Goal: Task Accomplishment & Management: Manage account settings

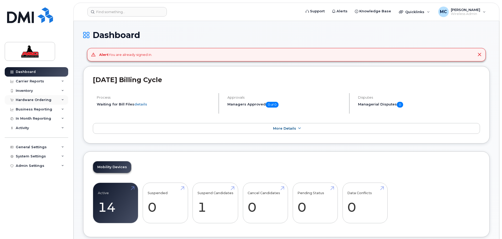
click at [38, 99] on div "Hardware Ordering" at bounding box center [34, 100] width 36 height 4
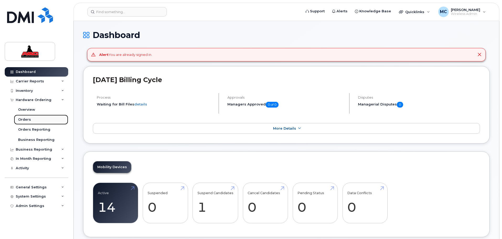
click at [30, 118] on link "Orders" at bounding box center [41, 120] width 54 height 10
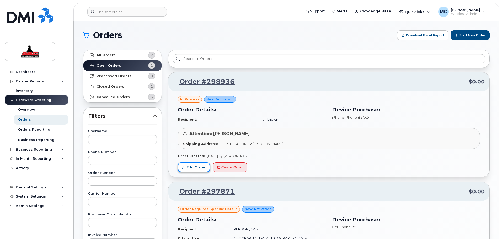
click at [196, 165] on link "Edit Order" at bounding box center [194, 167] width 32 height 10
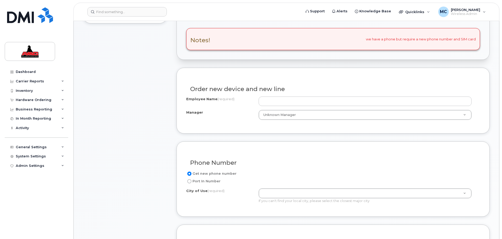
scroll to position [177, 0]
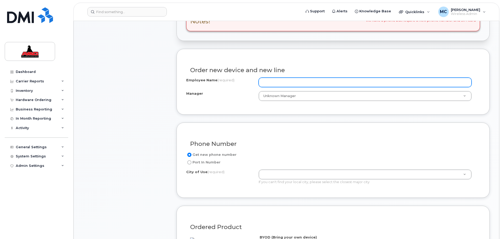
click at [277, 83] on input "Employee Name (required)" at bounding box center [364, 82] width 213 height 9
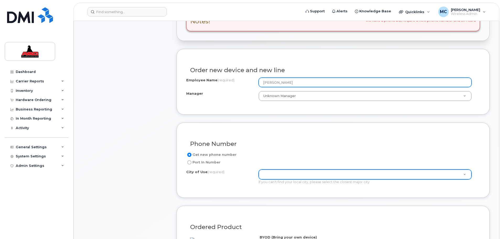
type input "[PERSON_NAME]"
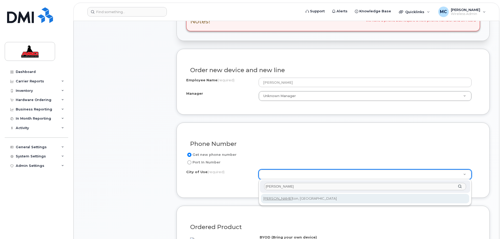
type input "edmon"
type input "182"
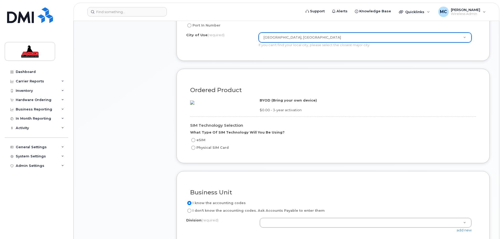
scroll to position [321, 0]
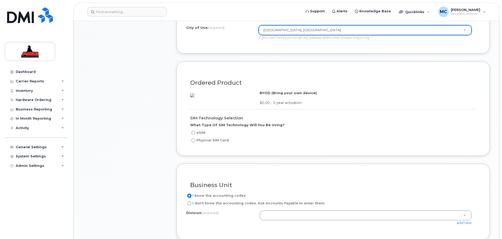
click at [203, 136] on label "eSIM" at bounding box center [197, 133] width 15 height 6
click at [195, 135] on input "eSIM" at bounding box center [193, 133] width 4 height 4
radio input "true"
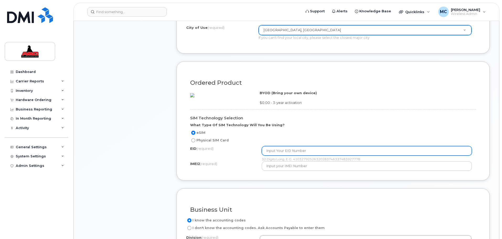
click at [271, 155] on input "text" at bounding box center [367, 150] width 210 height 9
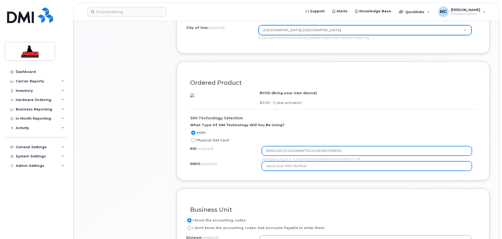
type input "89043052010008887024028380358836"
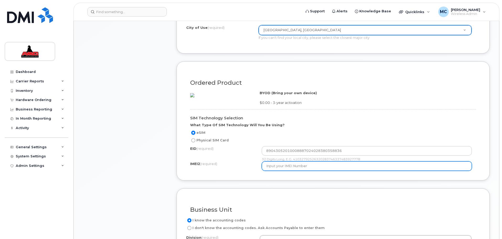
click at [347, 171] on input "text" at bounding box center [367, 165] width 210 height 9
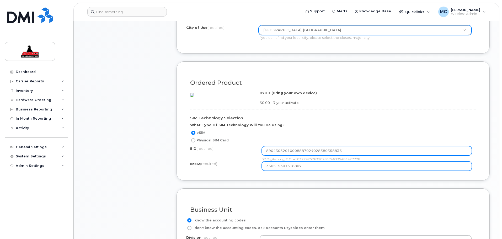
type input "350515301318807"
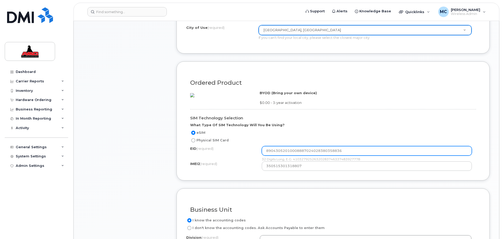
click at [271, 155] on input "89043052010008887024028380358836" at bounding box center [367, 150] width 210 height 9
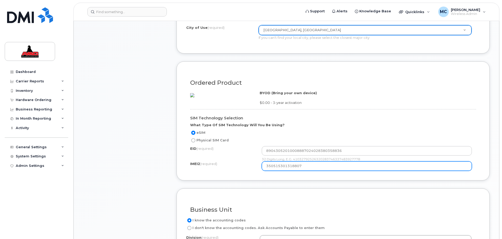
click at [264, 171] on input "350515301318807" at bounding box center [367, 165] width 210 height 9
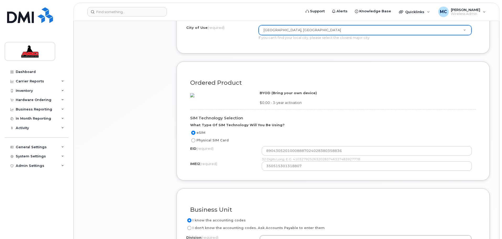
click at [374, 122] on div "SIM Technology Selection What Type Of SIM Technology Will You Be Using? eSIM Ph…" at bounding box center [333, 138] width 294 height 66
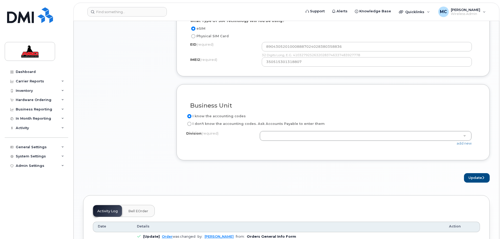
scroll to position [426, 0]
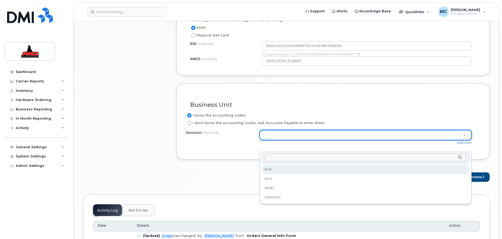
select select "AME"
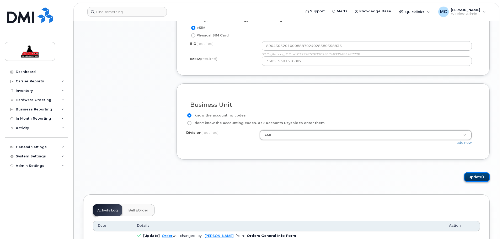
click at [481, 182] on button "Update" at bounding box center [477, 177] width 26 height 10
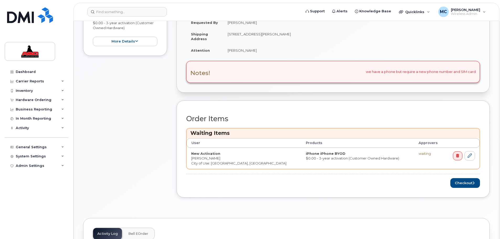
scroll to position [151, 0]
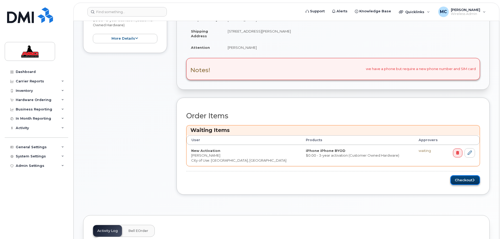
click at [463, 182] on button "Checkout" at bounding box center [465, 180] width 30 height 10
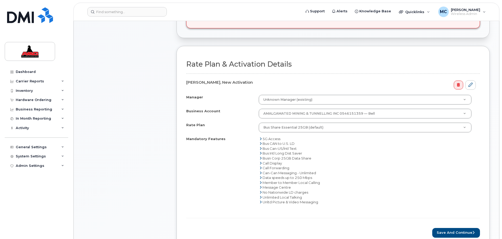
scroll to position [164, 0]
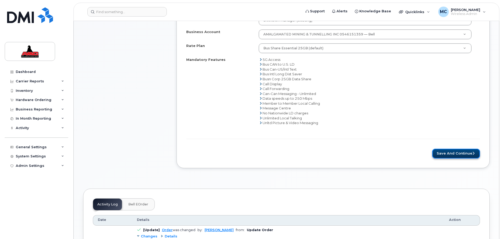
click at [459, 155] on button "Save and Continue" at bounding box center [456, 154] width 48 height 10
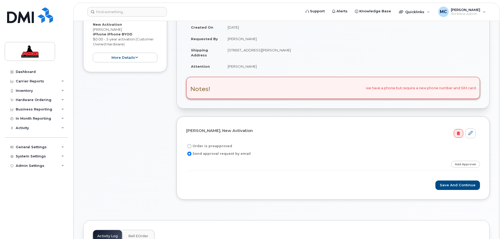
scroll to position [92, 0]
click at [190, 148] on input "Order is preapproved" at bounding box center [189, 147] width 4 height 4
radio input "true"
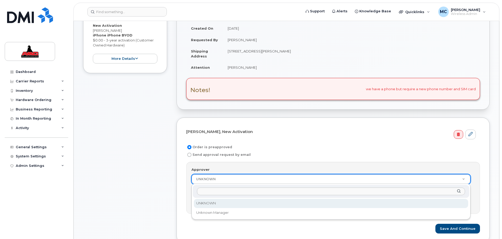
click at [215, 192] on input "Approver" at bounding box center [331, 191] width 268 height 8
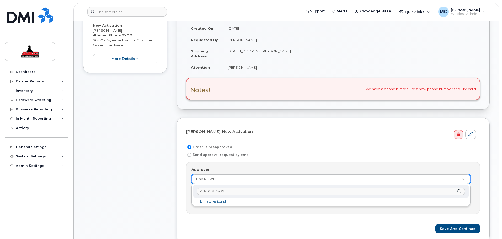
type input "[PERSON_NAME]"
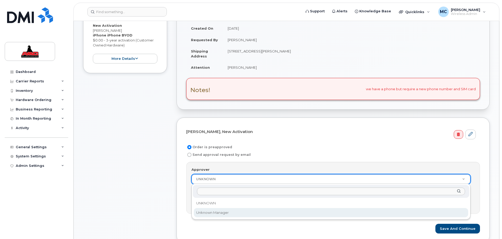
select select "1656676"
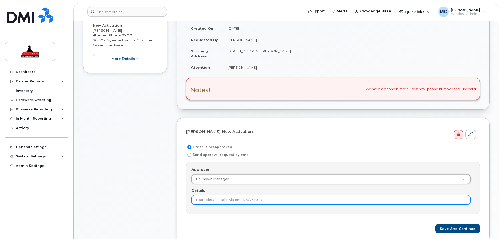
click at [222, 199] on input "Details" at bounding box center [330, 199] width 279 height 9
type input "Approved - Meagan Carter and David Coyle"
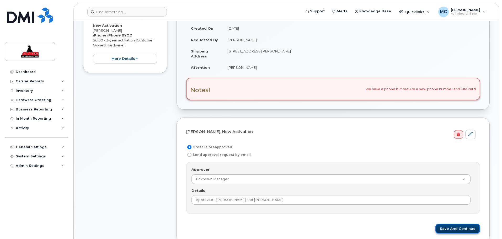
click at [453, 229] on button "Save and Continue" at bounding box center [457, 229] width 45 height 10
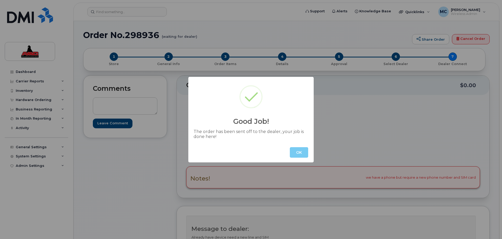
click at [298, 151] on button "OK" at bounding box center [299, 152] width 18 height 10
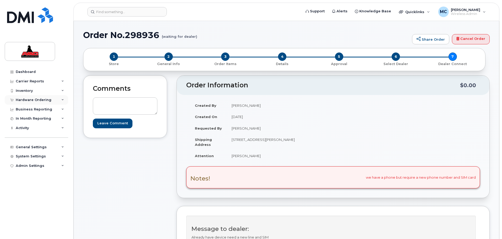
click at [41, 99] on div "Hardware Ordering" at bounding box center [34, 100] width 36 height 4
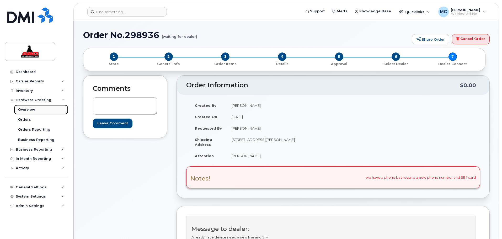
click at [29, 108] on div "Overview" at bounding box center [26, 109] width 17 height 5
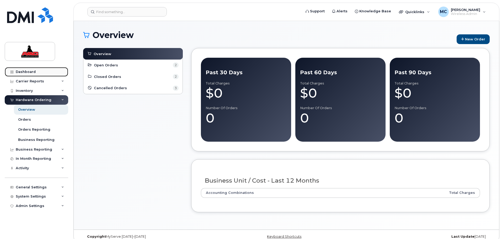
click at [36, 74] on link "Dashboard" at bounding box center [36, 71] width 63 height 9
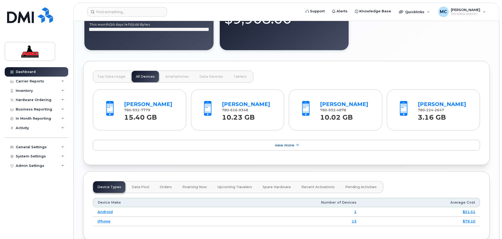
scroll to position [478, 0]
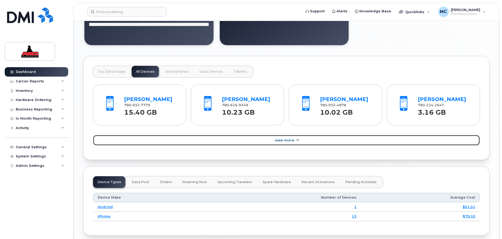
click at [285, 138] on span "View More" at bounding box center [284, 140] width 19 height 4
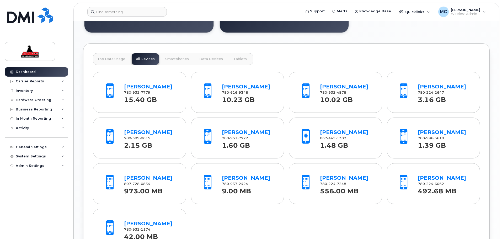
scroll to position [492, 0]
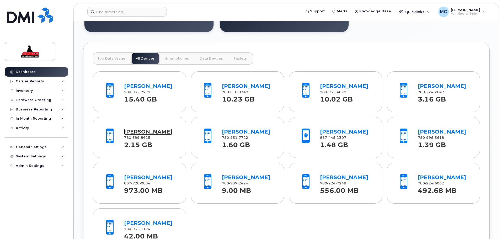
click at [151, 132] on link "[PERSON_NAME]" at bounding box center [148, 131] width 48 height 6
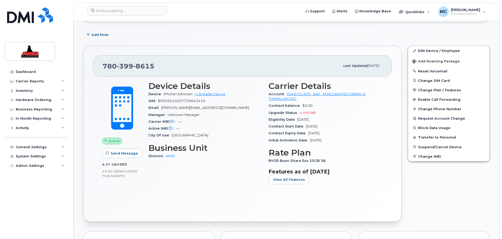
scroll to position [79, 0]
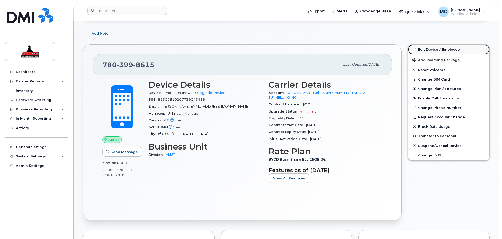
click at [422, 47] on link "Edit Device / Employee" at bounding box center [448, 49] width 81 height 9
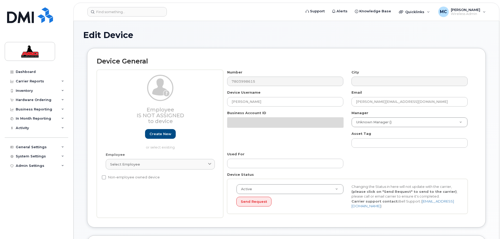
select select "5668596"
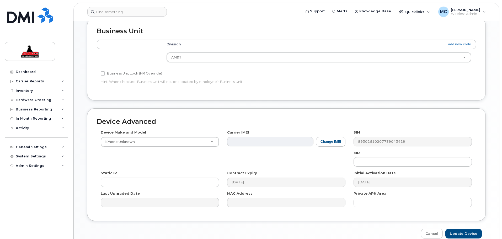
scroll to position [203, 0]
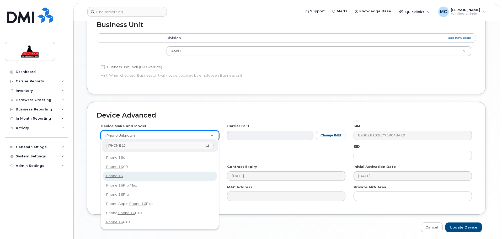
type input "IPHONE 16"
select select "3224"
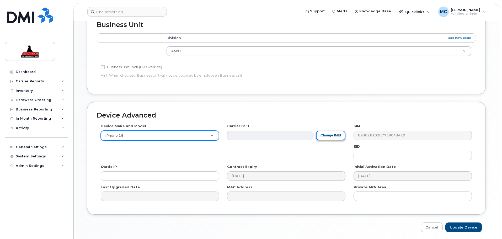
click at [337, 132] on button "Change IMEI" at bounding box center [330, 136] width 29 height 10
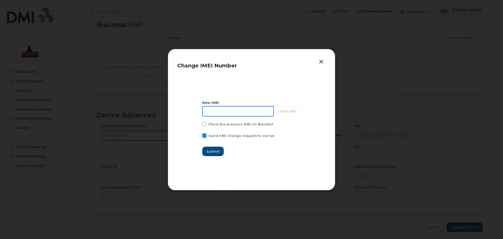
click at [218, 111] on input at bounding box center [238, 111] width 72 height 10
click at [207, 136] on span at bounding box center [205, 135] width 4 height 4
click at [199, 136] on input "Send IMEI change request to carrier" at bounding box center [197, 134] width 3 height 3
click at [206, 135] on span at bounding box center [205, 135] width 4 height 4
click at [199, 135] on input "Send IMEI change request to carrier" at bounding box center [197, 134] width 3 height 3
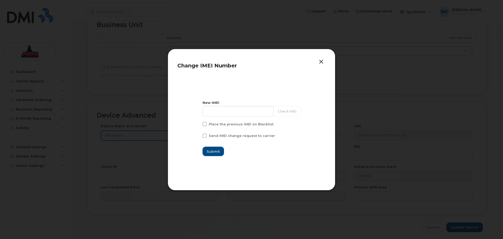
checkbox input "true"
click at [209, 112] on input at bounding box center [238, 111] width 72 height 10
click at [209, 111] on input "354382468521293" at bounding box center [238, 111] width 72 height 10
type input "354382468521293"
click at [223, 150] on button "Submit" at bounding box center [213, 151] width 21 height 9
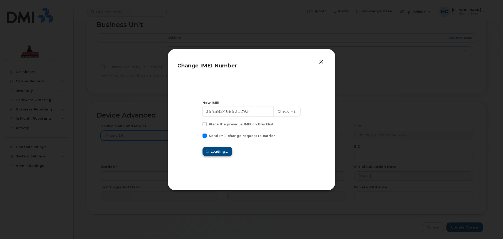
type input "354382468521293"
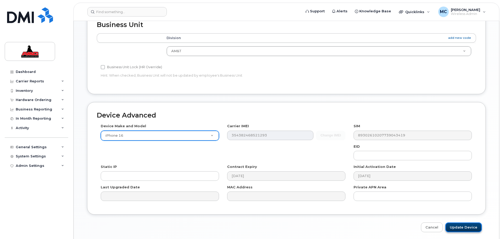
click at [457, 224] on input "Update Device" at bounding box center [463, 227] width 36 height 10
type input "Saving..."
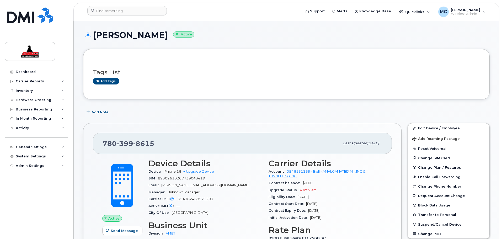
click at [34, 74] on link "Dashboard" at bounding box center [36, 71] width 63 height 9
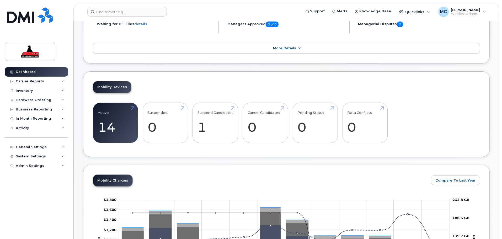
scroll to position [111, 0]
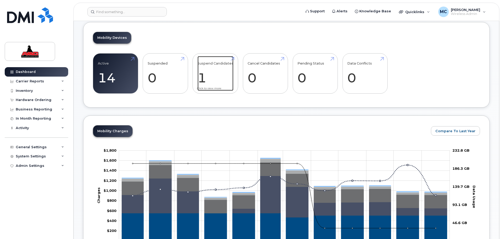
click at [202, 77] on link "Suspend Candidates 1" at bounding box center [215, 73] width 36 height 35
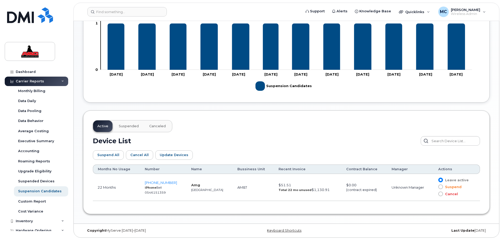
scroll to position [186, 0]
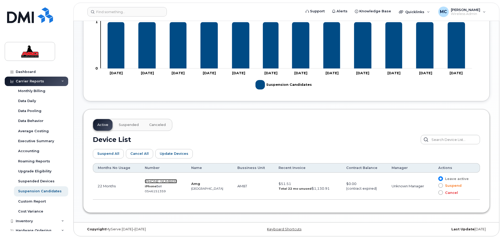
click at [166, 181] on span "[PHONE_NUMBER]" at bounding box center [161, 181] width 32 height 4
click at [439, 192] on span at bounding box center [440, 192] width 5 height 5
click at [433, 192] on input "Cancel" at bounding box center [433, 192] width 0 height 0
click at [164, 124] on button "Canceled" at bounding box center [157, 125] width 25 height 12
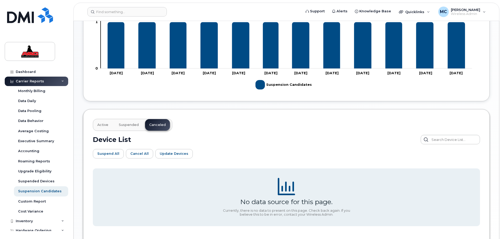
click at [130, 122] on button "Suspended" at bounding box center [129, 125] width 28 height 12
click at [103, 125] on span "Active" at bounding box center [102, 125] width 11 height 4
